Goal: Transaction & Acquisition: Purchase product/service

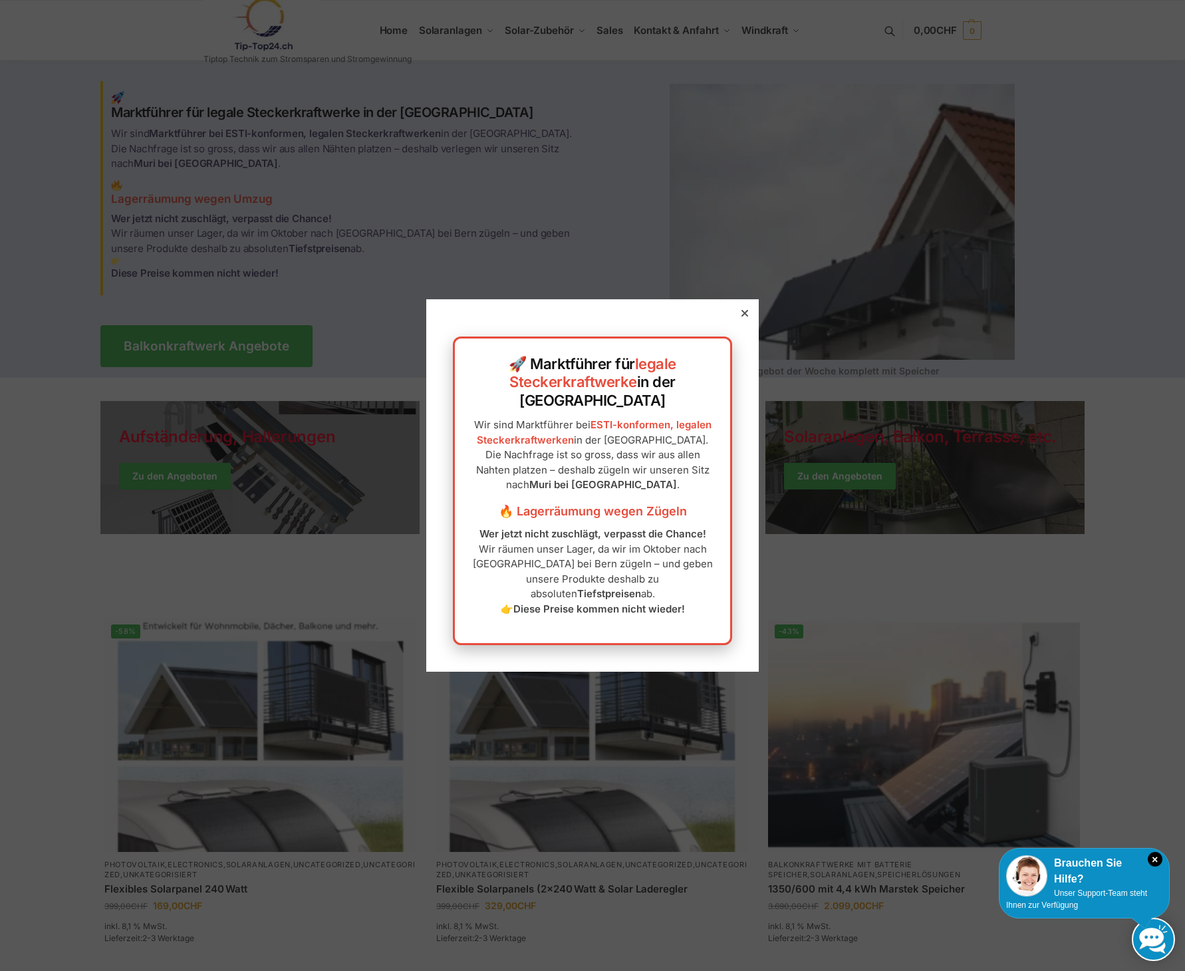
click at [743, 316] on icon at bounding box center [744, 313] width 7 height 7
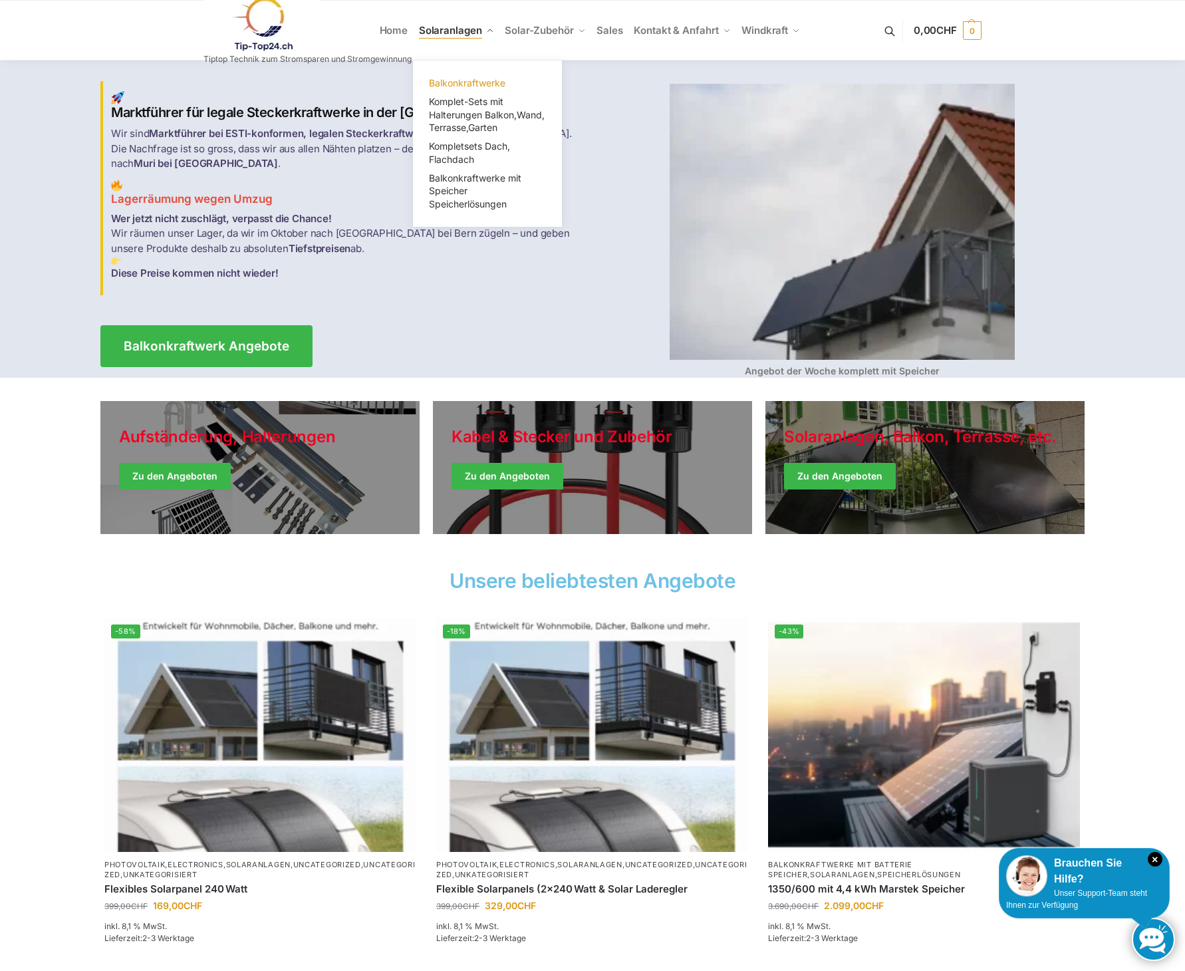
click at [446, 84] on span "Balkonkraftwerke" at bounding box center [467, 82] width 76 height 11
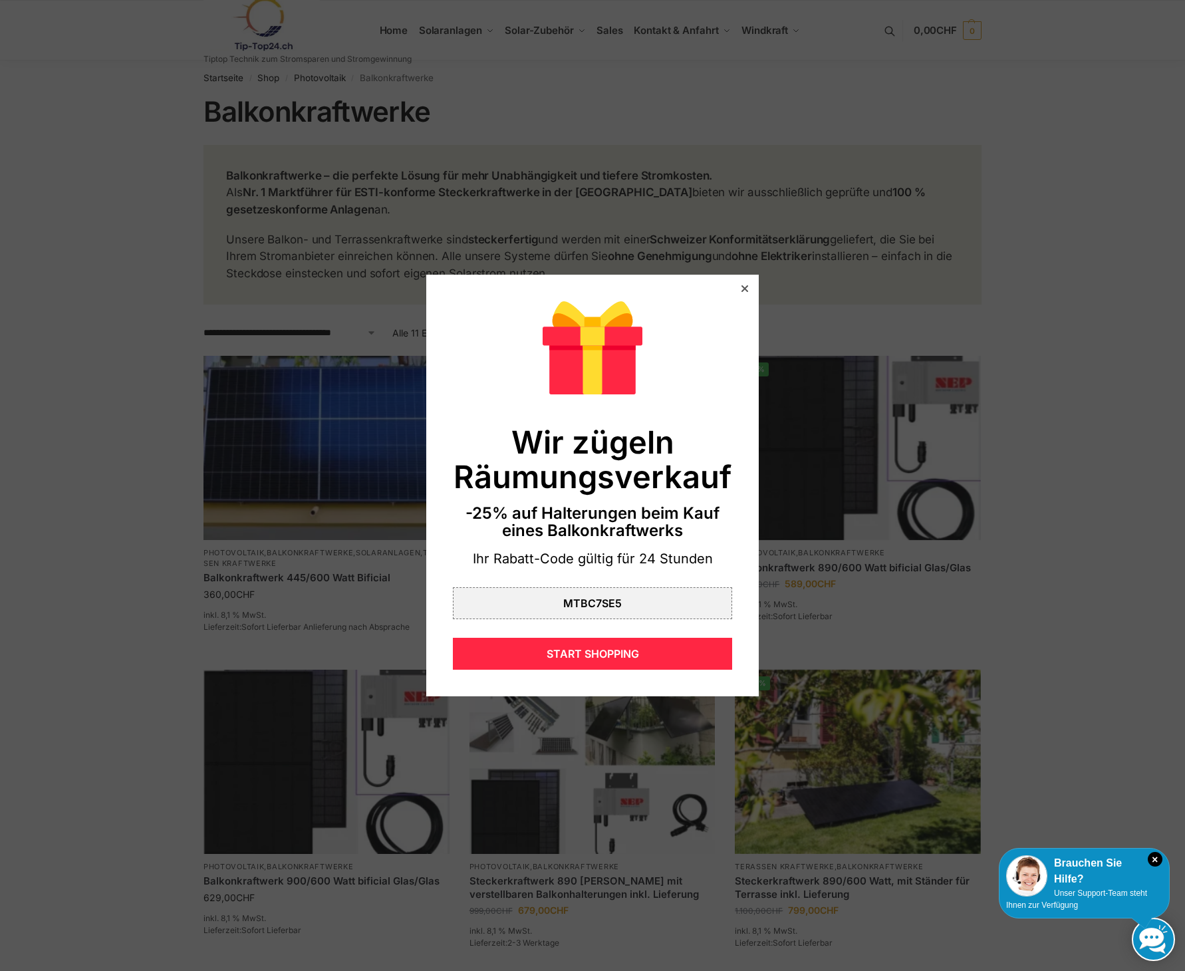
click at [748, 286] on div at bounding box center [745, 289] width 12 height 12
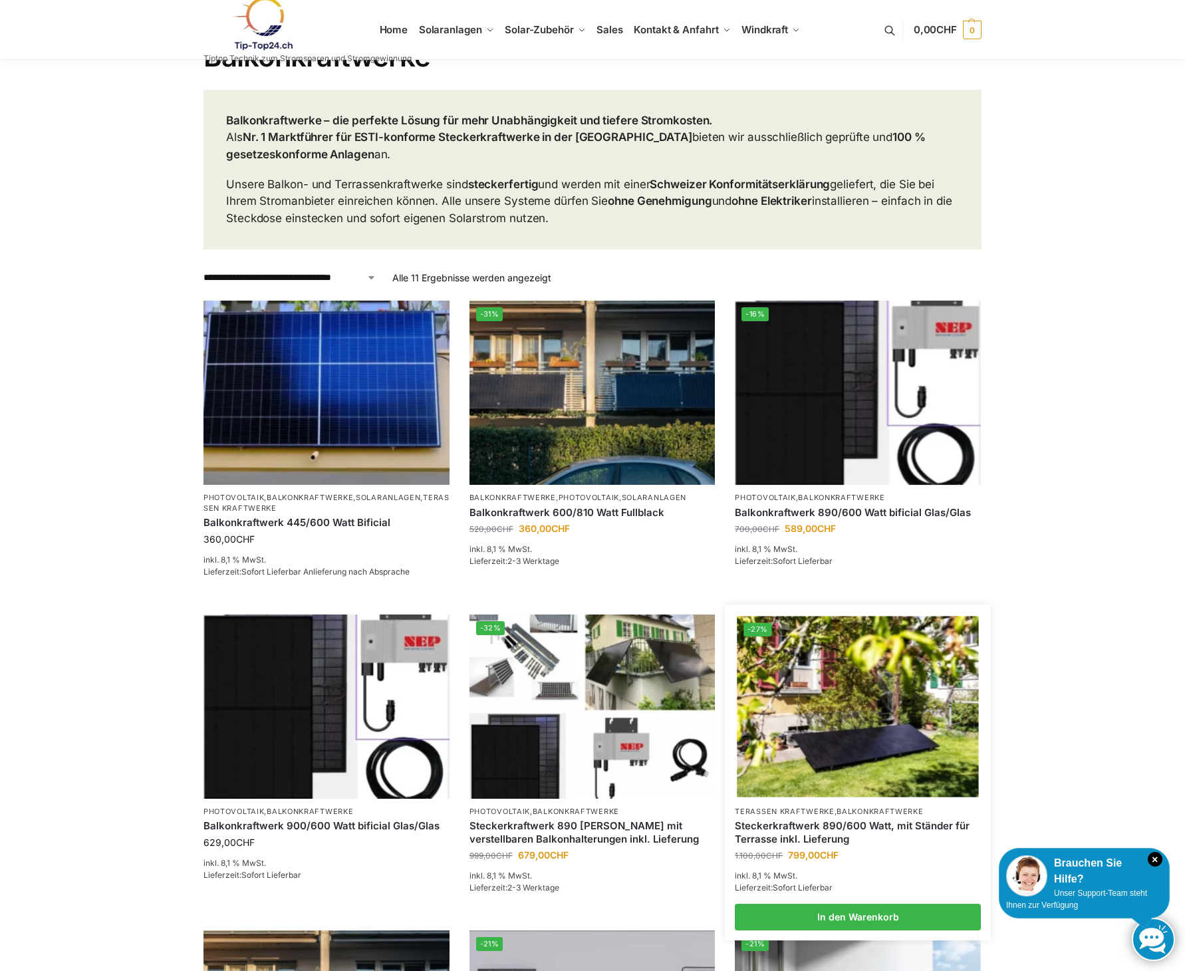
scroll to position [120, 0]
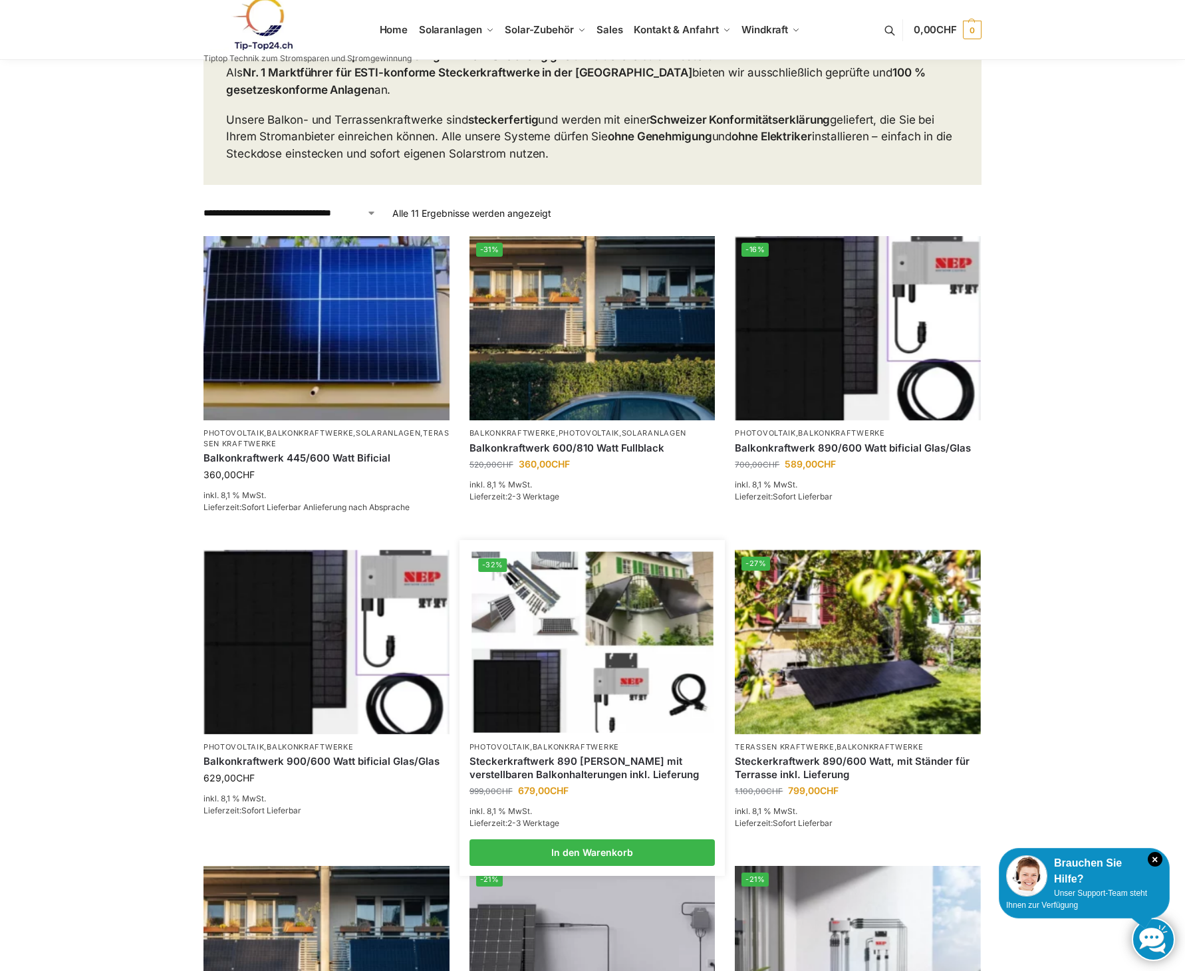
click at [527, 656] on img at bounding box center [591, 641] width 241 height 181
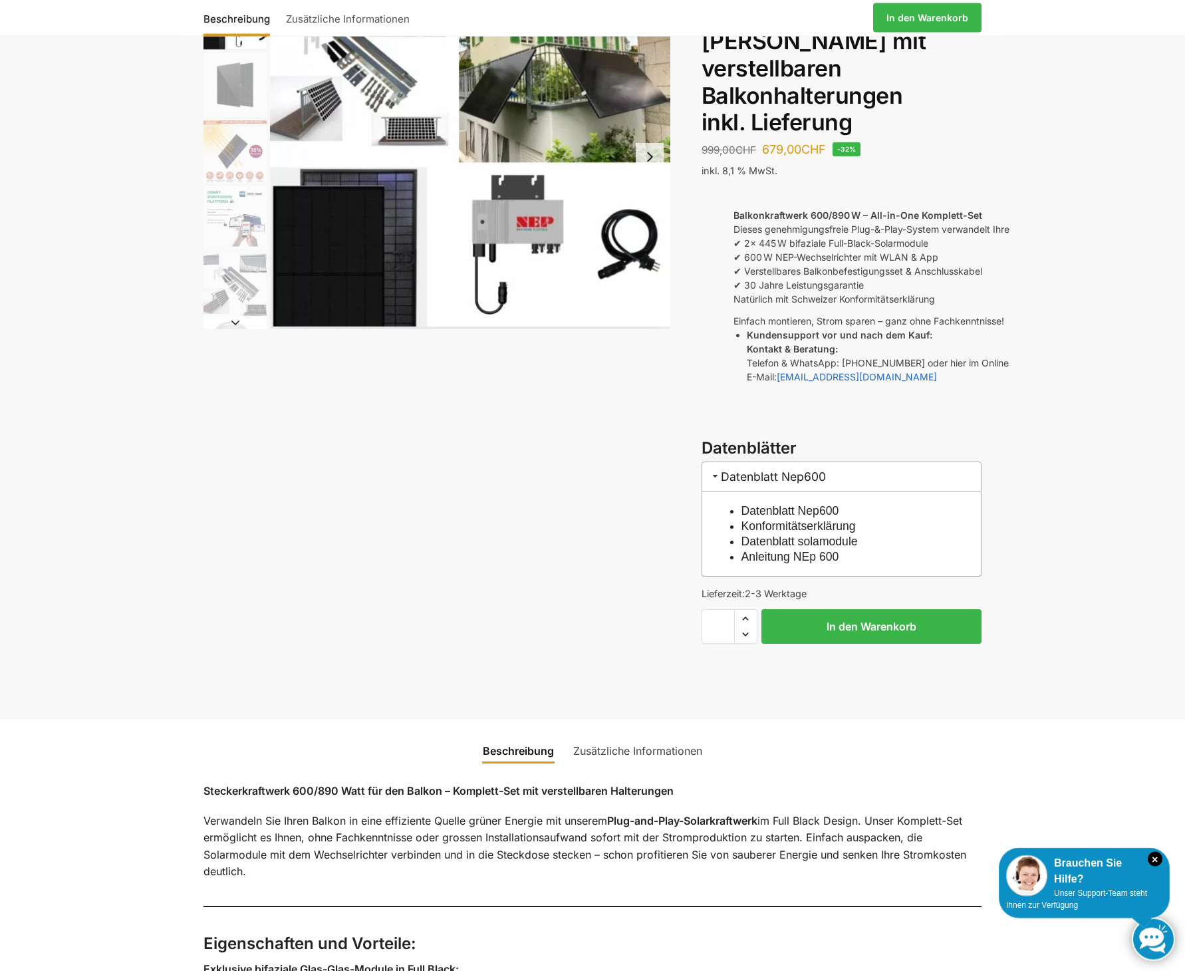
scroll to position [120, 0]
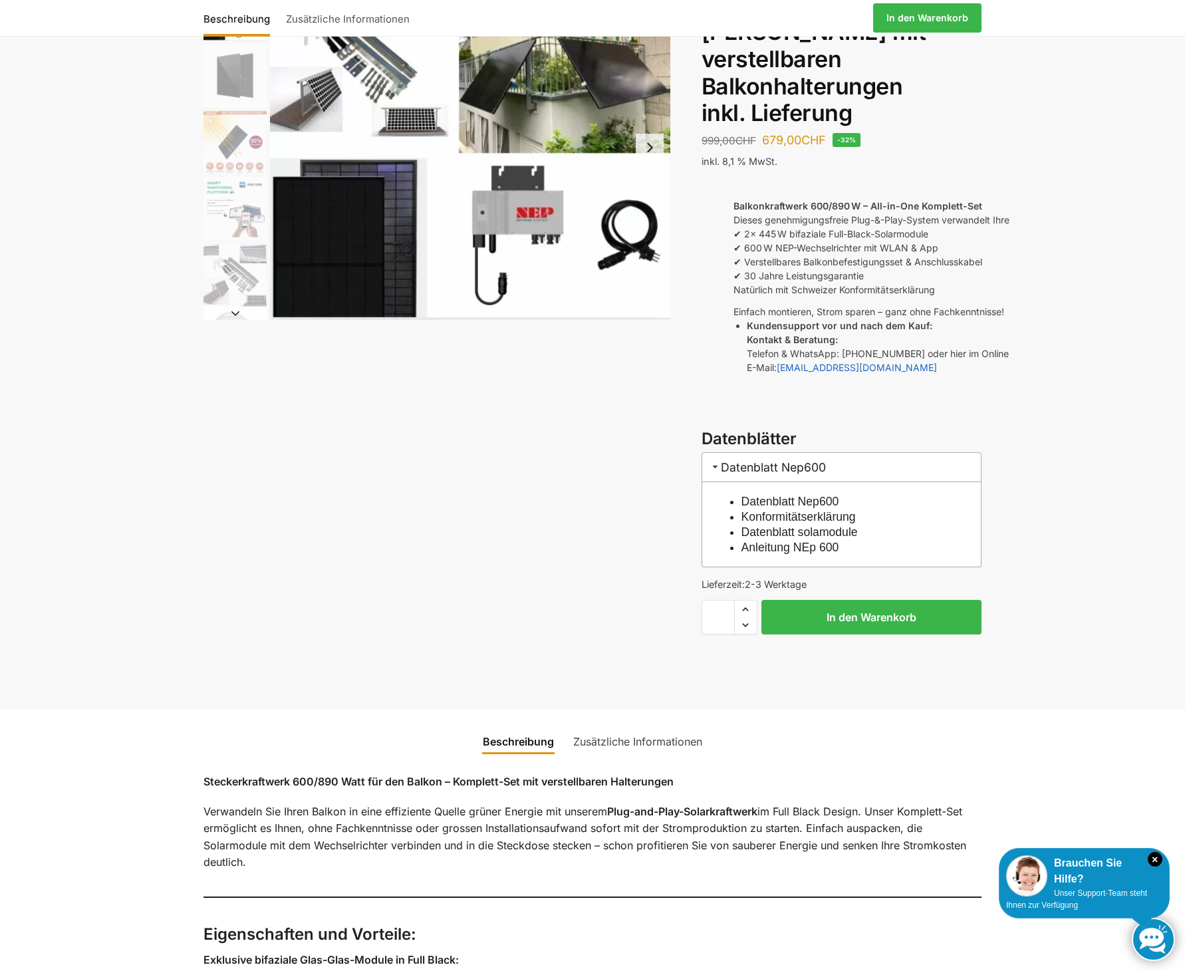
click at [764, 525] on link "Datenblatt solamodule" at bounding box center [799, 531] width 116 height 13
